Goal: Information Seeking & Learning: Learn about a topic

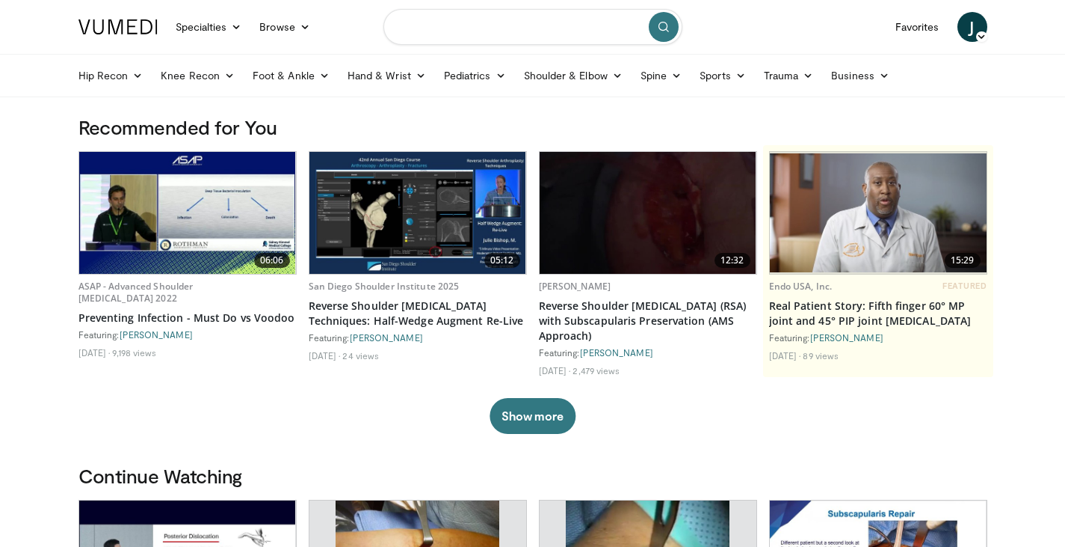
click at [523, 22] on input "Search topics, interventions" at bounding box center [533, 27] width 299 height 36
type input "**********"
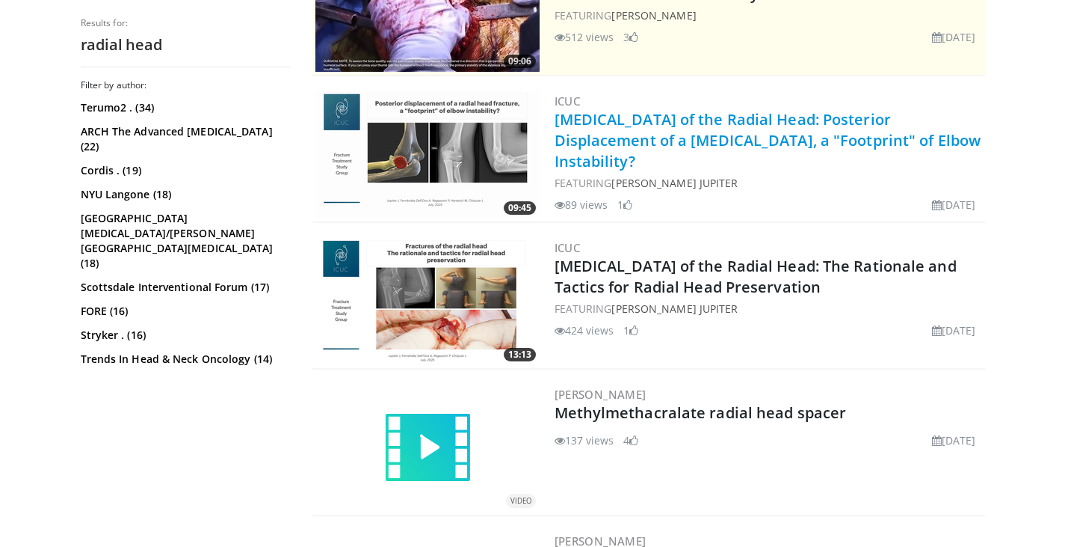
scroll to position [372, 0]
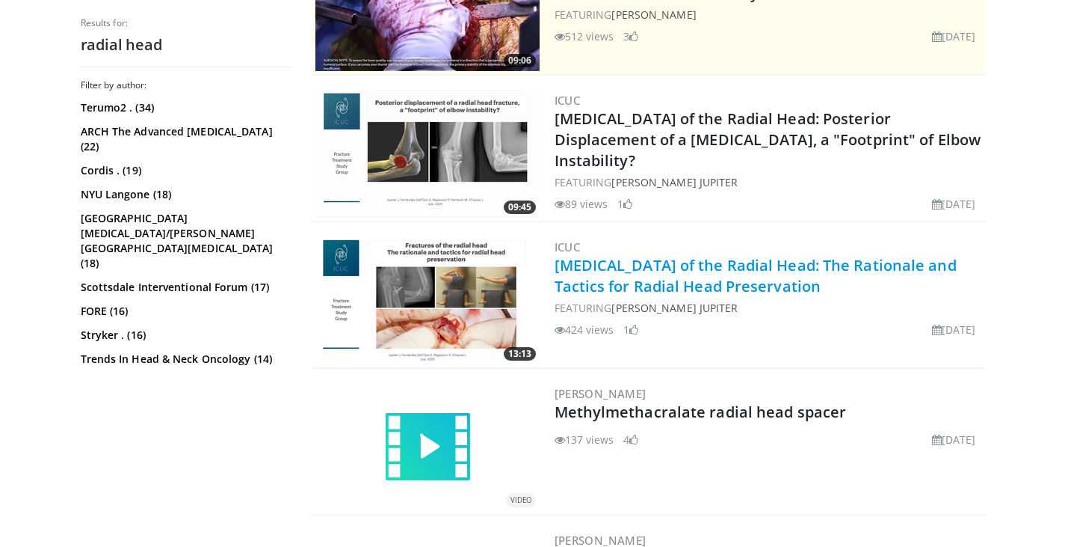
click at [638, 266] on link "[MEDICAL_DATA] of the Radial Head: The Rationale and Tactics for Radial Head Pr…" at bounding box center [756, 275] width 402 height 41
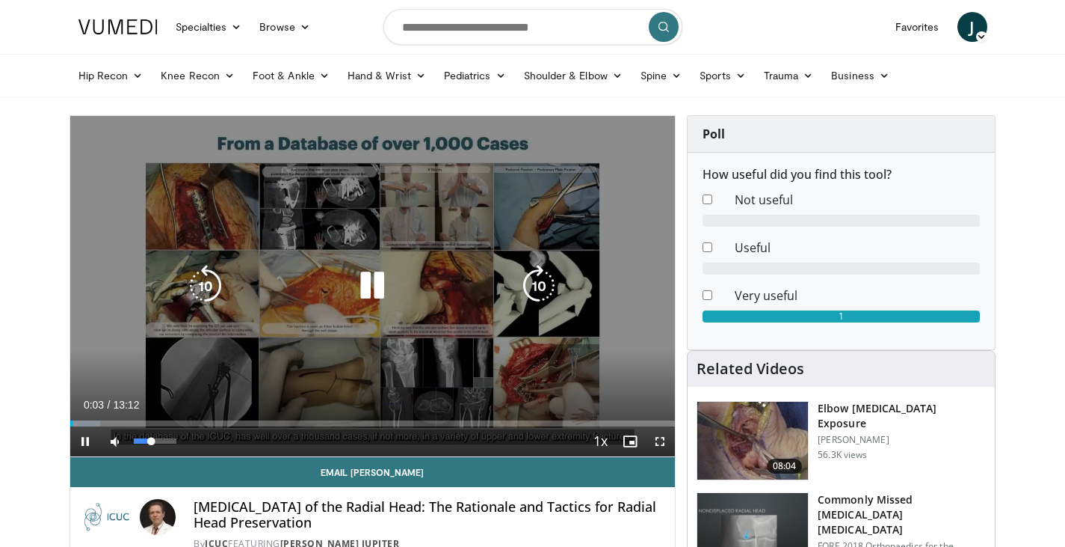
click at [161, 441] on div "60%" at bounding box center [155, 441] width 52 height 30
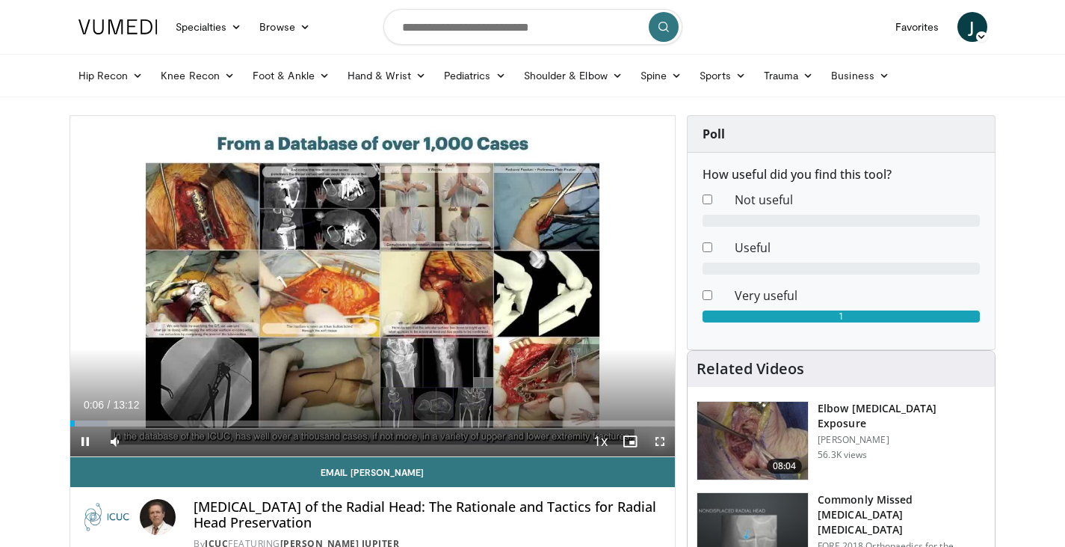
click at [660, 441] on span "Video Player" at bounding box center [660, 441] width 30 height 30
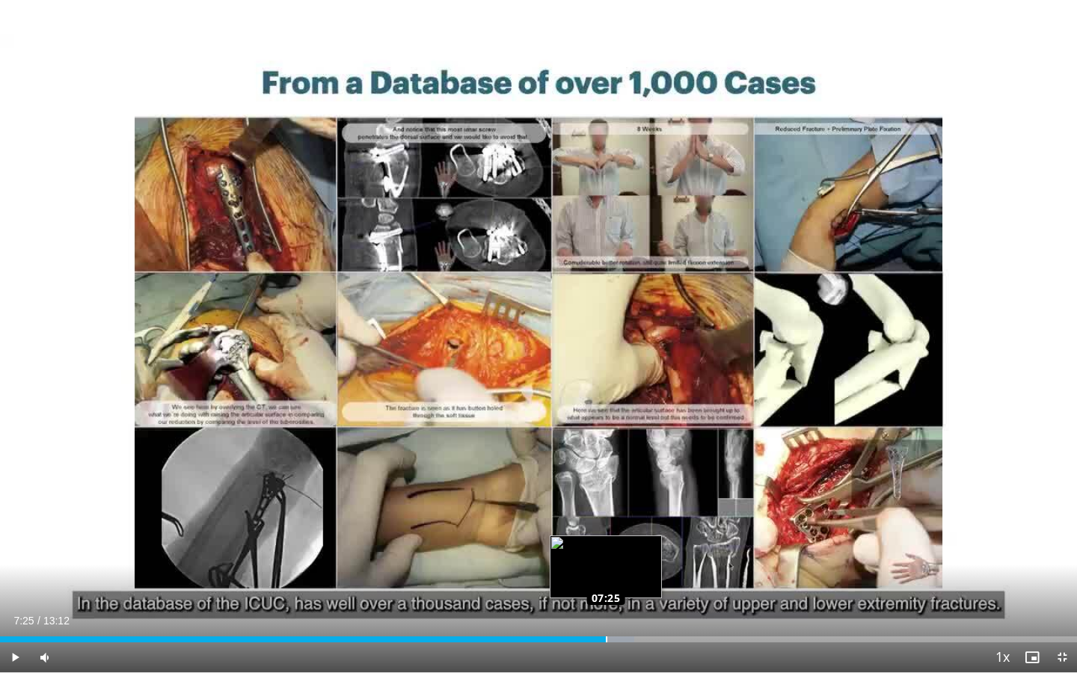
click at [606, 546] on div "Loaded : 58.86% 07:25 07:25" at bounding box center [538, 639] width 1077 height 6
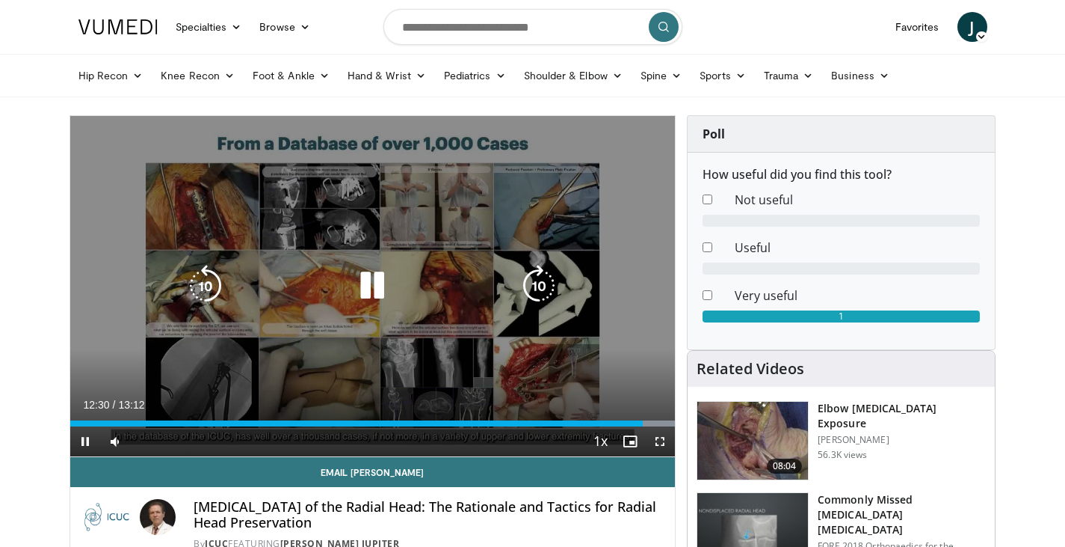
click at [364, 283] on icon "Video Player" at bounding box center [372, 286] width 42 height 42
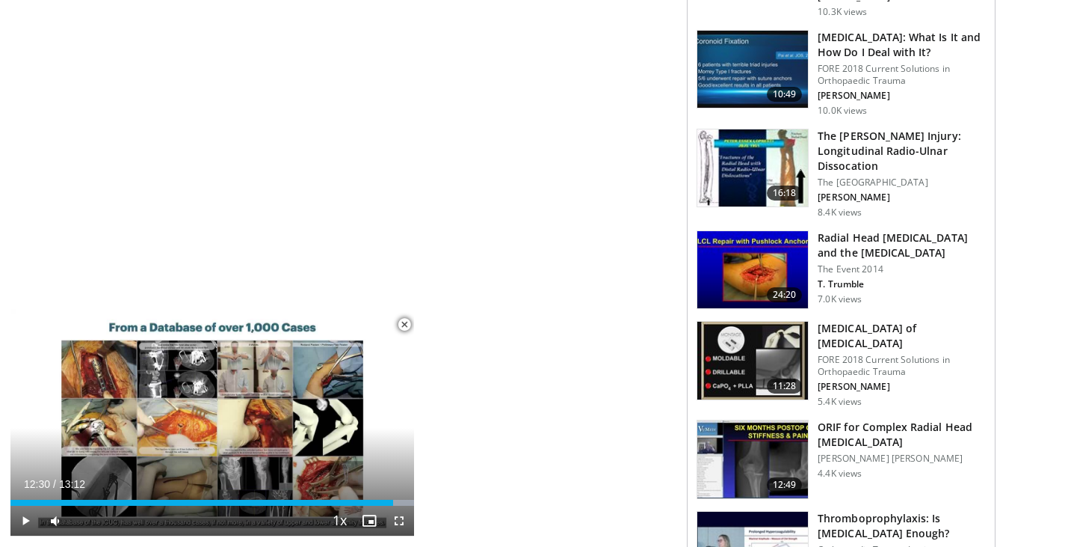
scroll to position [935, 0]
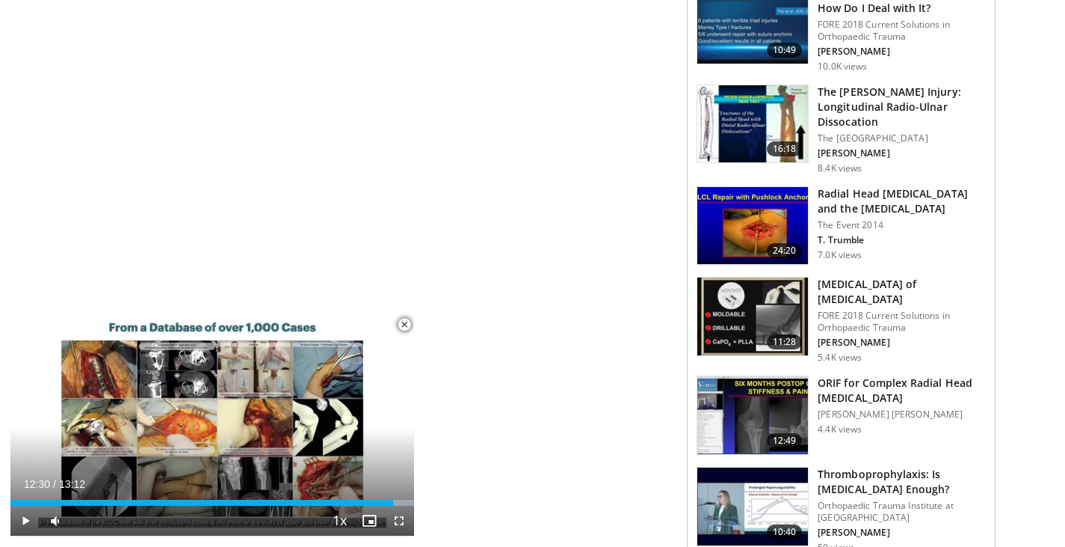
click at [840, 375] on h3 "ORIF for Complex Radial Head Fractures" at bounding box center [902, 390] width 168 height 30
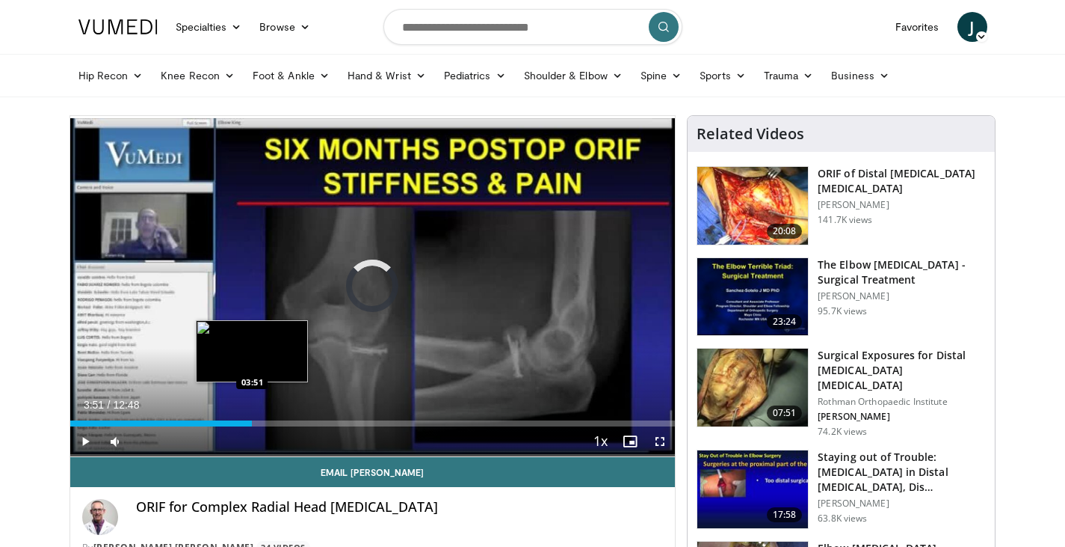
click at [252, 420] on div "Loaded : 5.16% 00:04 03:51" at bounding box center [373, 423] width 606 height 6
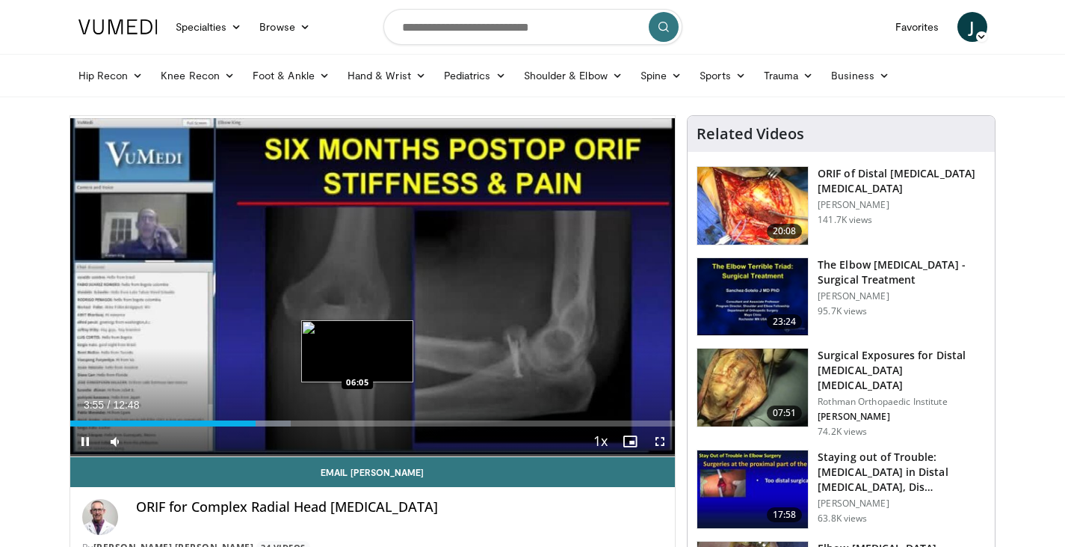
click at [357, 421] on div "Loaded : 36.48% 03:56 06:05" at bounding box center [373, 423] width 606 height 6
click at [363, 422] on div "Progress Bar" at bounding box center [362, 423] width 16 height 6
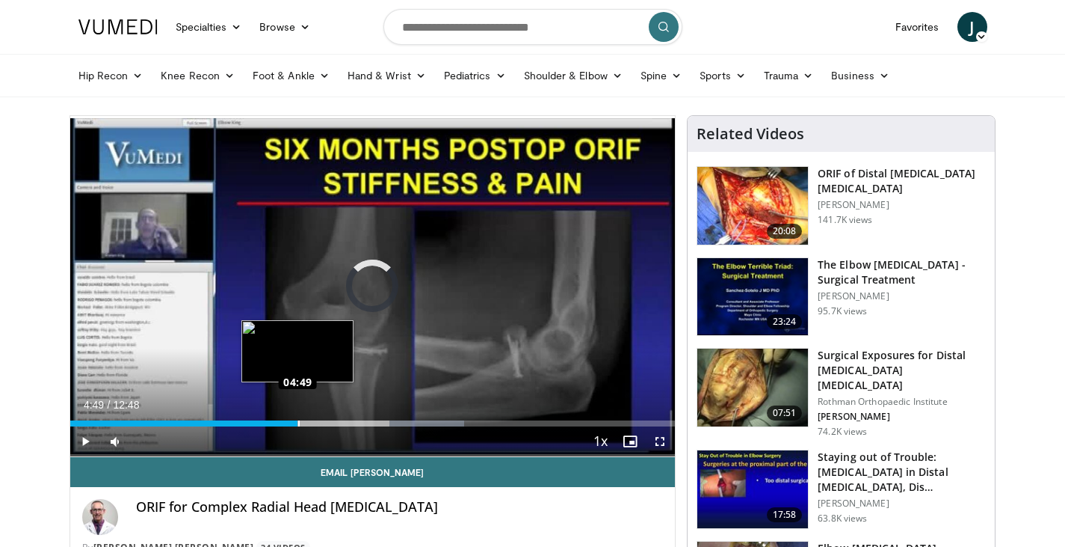
click at [298, 415] on div "Loaded : 65.14% 04:49 04:49" at bounding box center [373, 419] width 606 height 14
click at [303, 415] on div "Loaded : 39.08% 04:55 04:55" at bounding box center [373, 419] width 606 height 14
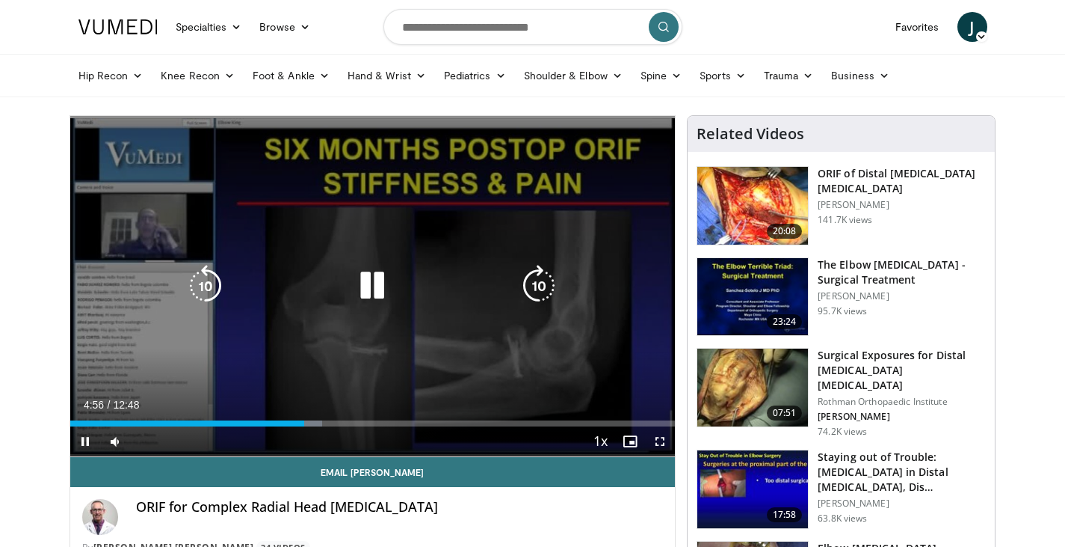
click at [316, 419] on div "Loaded : 41.69% 04:57 04:55" at bounding box center [373, 419] width 606 height 14
click at [383, 296] on icon "Video Player" at bounding box center [372, 286] width 42 height 42
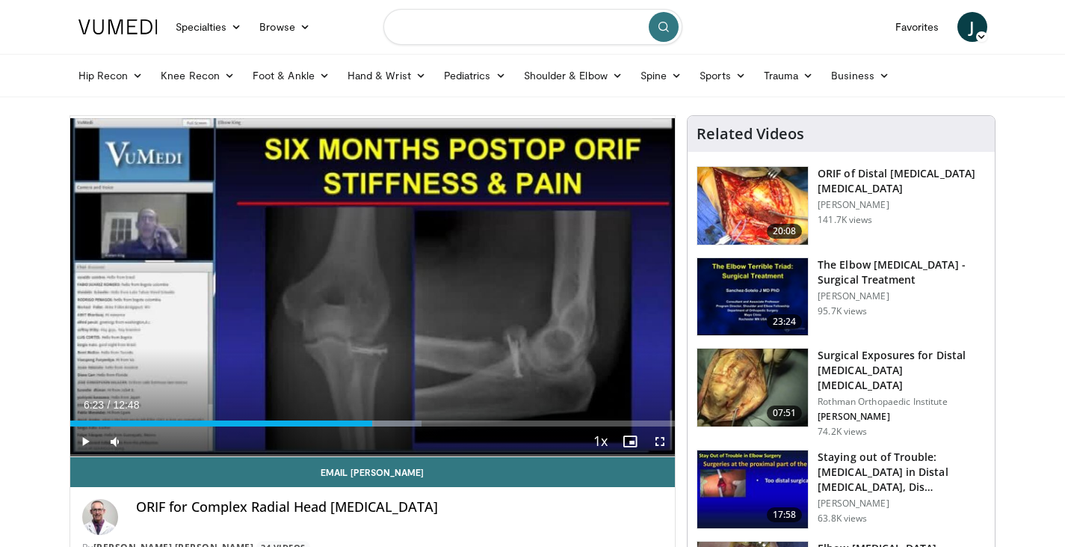
click at [464, 28] on input "Search topics, interventions" at bounding box center [533, 27] width 299 height 36
type input "**********"
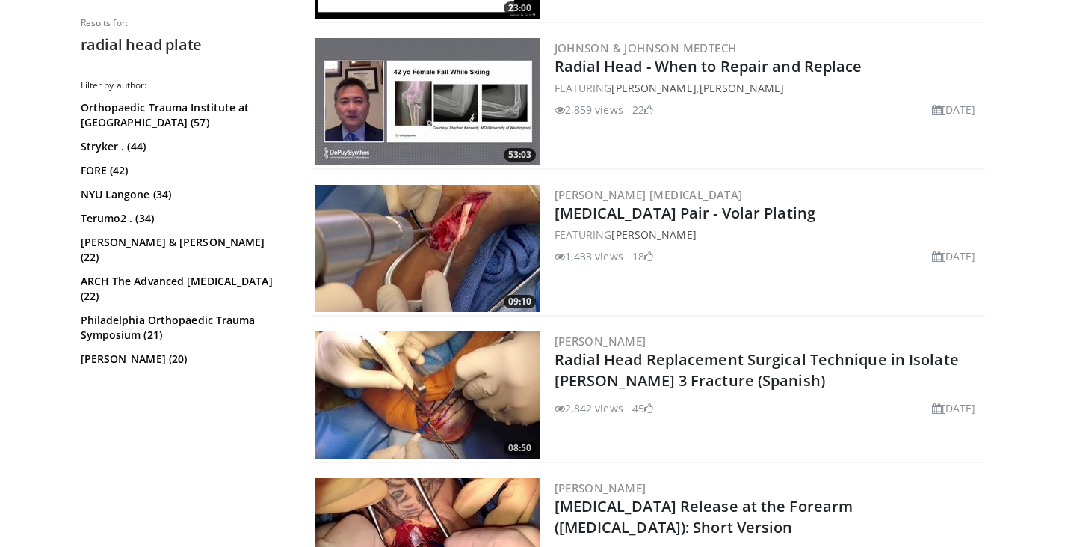
scroll to position [3063, 0]
